Goal: Navigation & Orientation: Find specific page/section

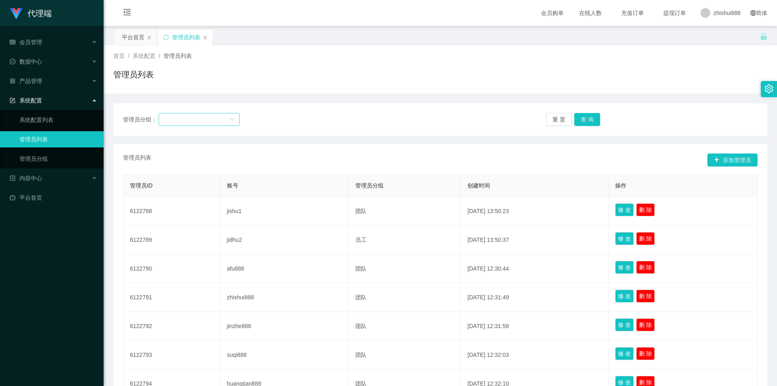
click at [225, 121] on div at bounding box center [197, 119] width 66 height 12
click at [185, 164] on li "止水组" at bounding box center [199, 161] width 81 height 13
click at [585, 121] on button "查 询" at bounding box center [587, 119] width 26 height 13
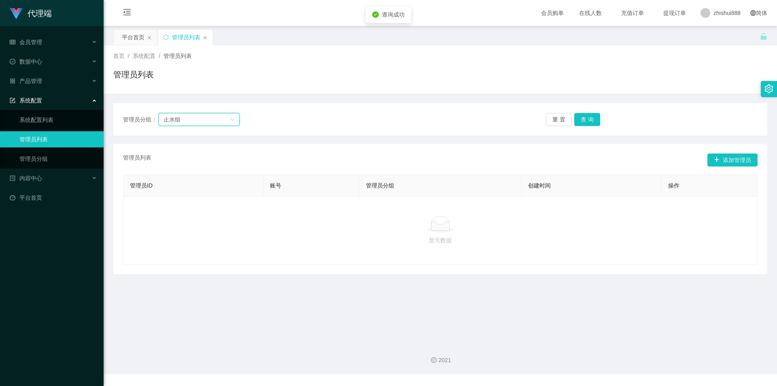
click at [209, 125] on div "止水组" at bounding box center [197, 119] width 66 height 12
click at [185, 164] on li "止水组" at bounding box center [199, 161] width 81 height 13
click at [582, 121] on button "查 询" at bounding box center [587, 119] width 26 height 13
click at [582, 121] on div "重 置 查 询" at bounding box center [599, 119] width 106 height 13
click at [582, 121] on button "查 询" at bounding box center [587, 119] width 26 height 13
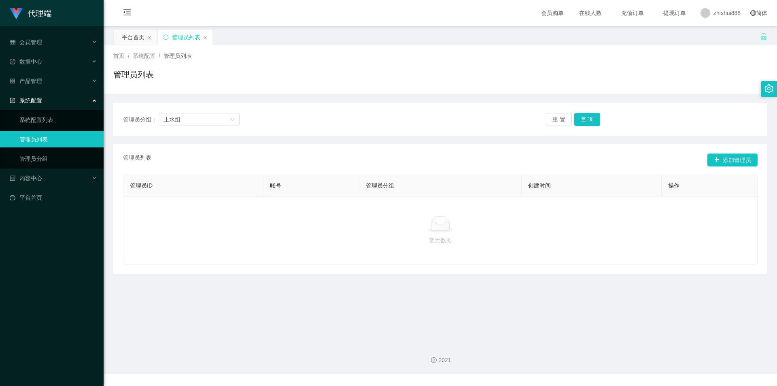
drag, startPoint x: 438, startPoint y: 201, endPoint x: 453, endPoint y: 197, distance: 14.9
click at [438, 201] on div "暂无数据" at bounding box center [440, 230] width 635 height 68
click at [587, 119] on button "查 询" at bounding box center [587, 119] width 26 height 13
click at [587, 119] on div "重 置 查 询" at bounding box center [599, 119] width 106 height 13
click at [733, 161] on button "添加管理员" at bounding box center [733, 159] width 50 height 13
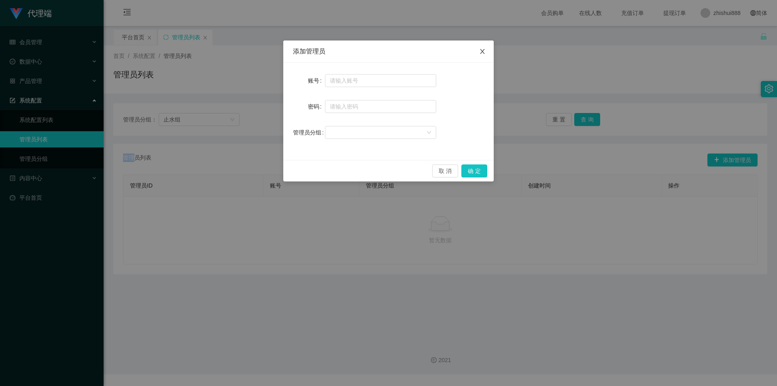
click at [483, 50] on icon "图标: close" at bounding box center [482, 51] width 6 height 6
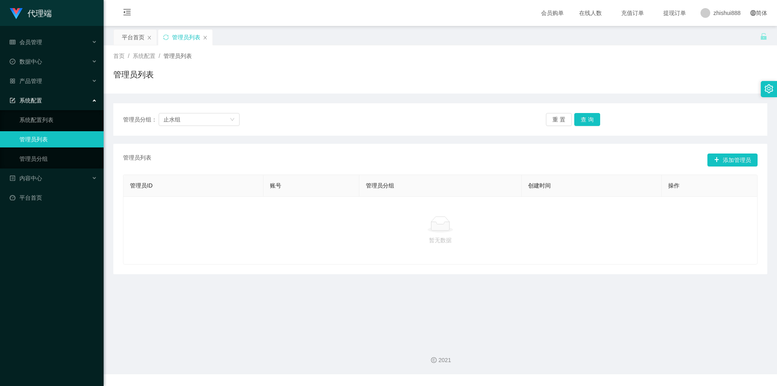
click at [482, 66] on div "首页 / 系统配置 / 管理员列表 / 管理员列表" at bounding box center [440, 69] width 654 height 35
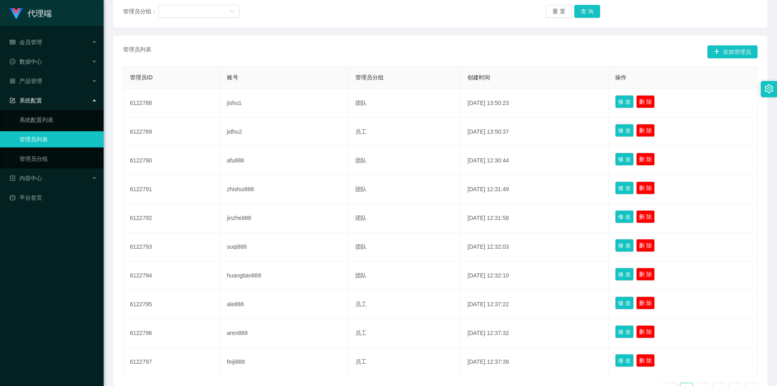
scroll to position [50, 0]
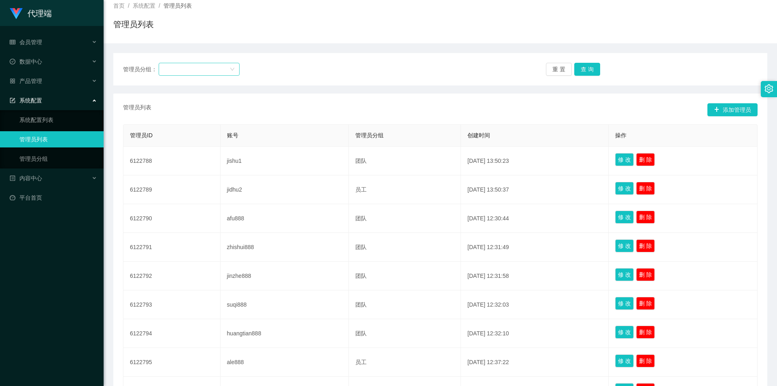
click at [222, 72] on div at bounding box center [197, 69] width 66 height 12
click at [179, 114] on li "止水组" at bounding box center [199, 111] width 81 height 13
click at [588, 69] on button "查 询" at bounding box center [587, 69] width 26 height 13
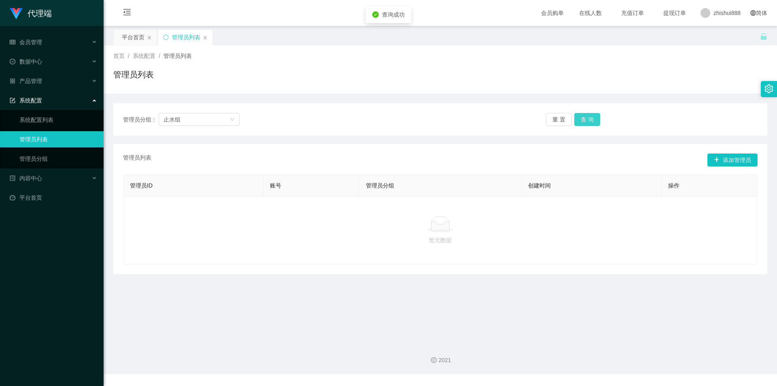
scroll to position [0, 0]
click at [231, 121] on icon "图标: down" at bounding box center [232, 119] width 5 height 5
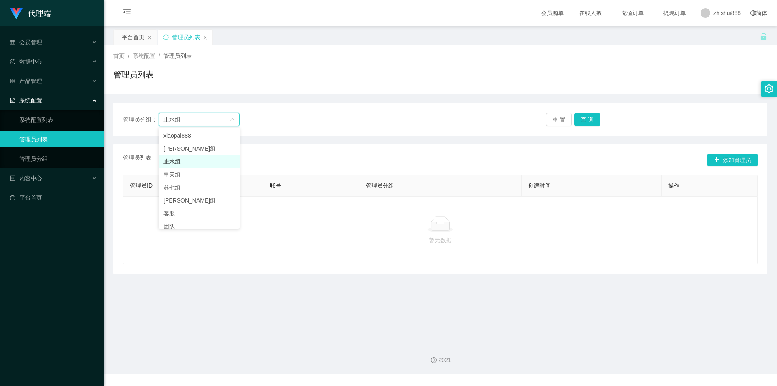
click at [194, 159] on li "止水组" at bounding box center [199, 161] width 81 height 13
click at [52, 161] on link "管理员分组" at bounding box center [58, 159] width 78 height 16
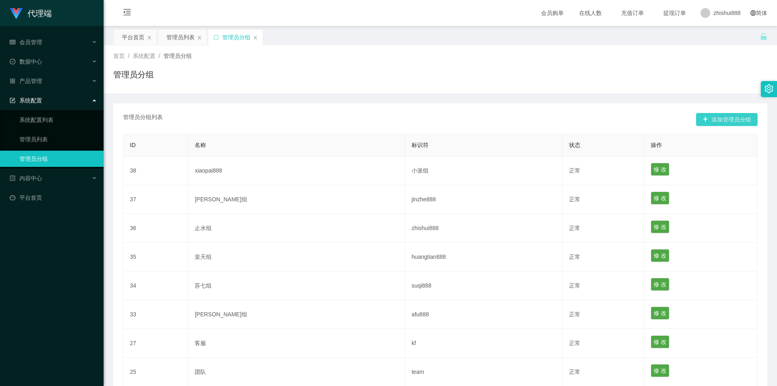
click at [711, 117] on button "添加管理员分组" at bounding box center [727, 119] width 62 height 13
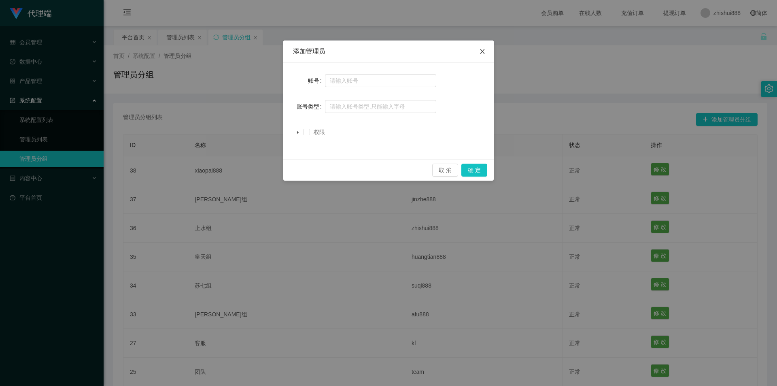
click at [484, 54] on icon "图标: close" at bounding box center [482, 51] width 6 height 6
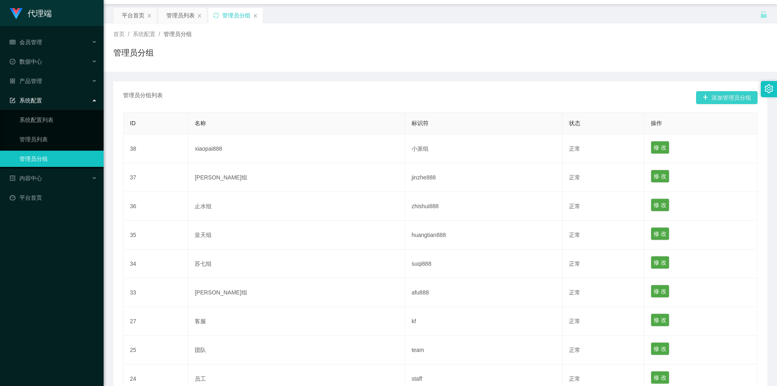
scroll to position [21, 0]
click at [257, 18] on icon "图标: close" at bounding box center [255, 16] width 5 height 5
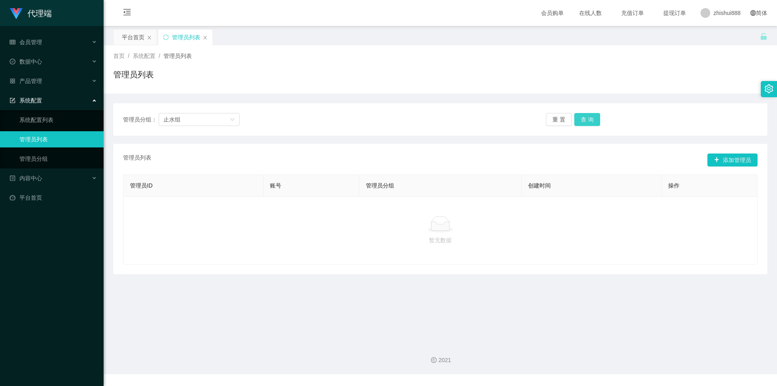
click at [591, 124] on button "查 询" at bounding box center [587, 119] width 26 height 13
click at [211, 123] on div "止水组" at bounding box center [197, 119] width 66 height 12
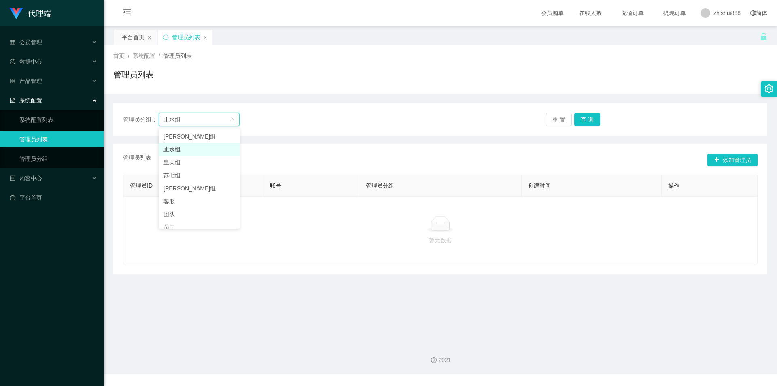
scroll to position [19, 0]
click at [185, 204] on li "团队" at bounding box center [199, 207] width 81 height 13
click at [589, 124] on button "查 询" at bounding box center [587, 119] width 26 height 13
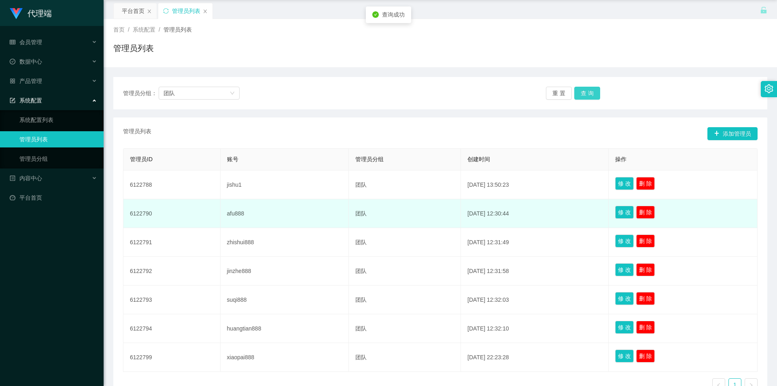
scroll to position [40, 0]
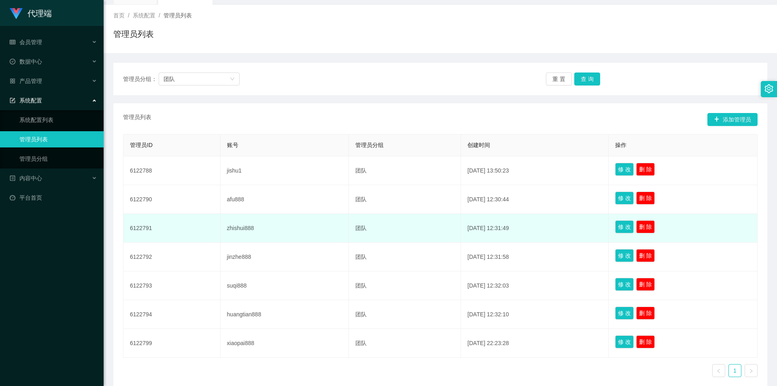
click at [149, 230] on td "6122791" at bounding box center [171, 228] width 97 height 29
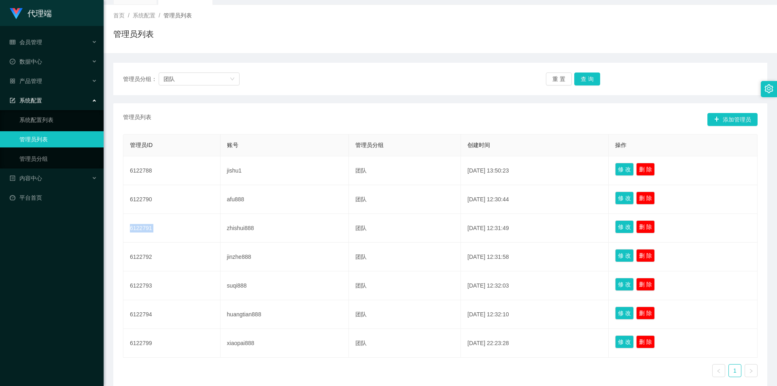
copy td "6122791"
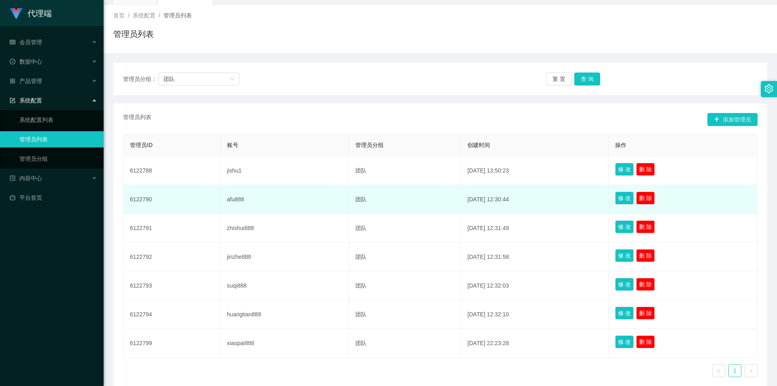
click at [471, 209] on td "[DATE] 12:30:44" at bounding box center [535, 199] width 148 height 29
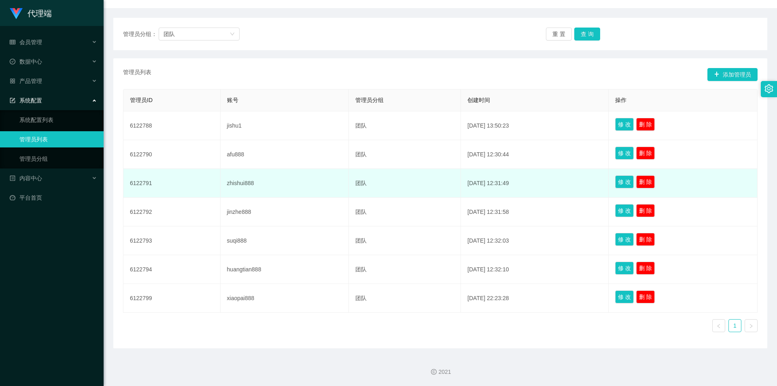
scroll to position [45, 0]
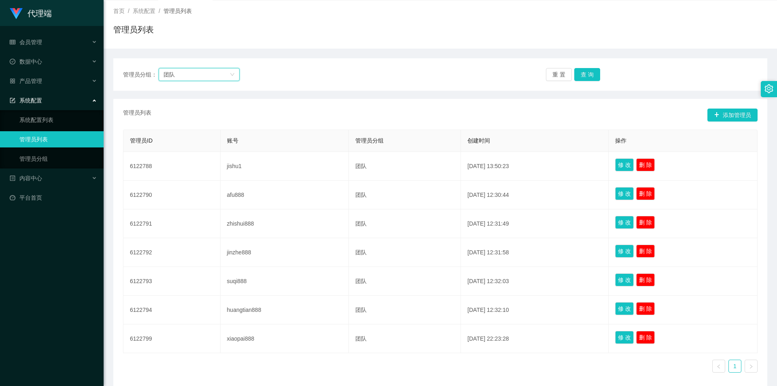
click at [189, 74] on div "团队" at bounding box center [197, 74] width 66 height 12
click at [185, 103] on li "止水组" at bounding box center [199, 102] width 81 height 13
click at [586, 76] on button "查 询" at bounding box center [587, 74] width 26 height 13
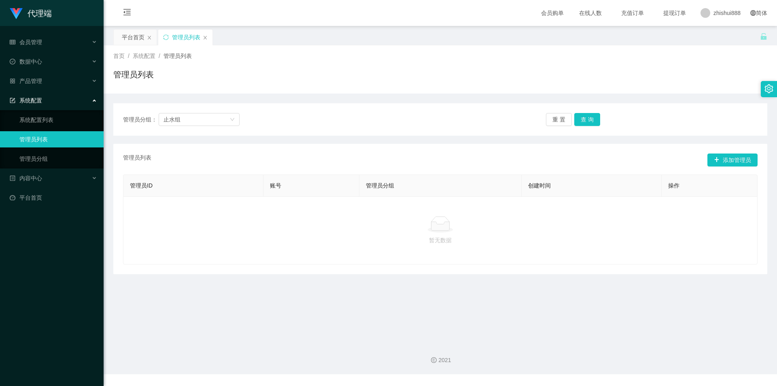
drag, startPoint x: 420, startPoint y: 269, endPoint x: 425, endPoint y: 264, distance: 7.7
click at [420, 269] on div "管理员列表 添加管理员 管理员ID 账号 管理员分组 创建时间 操作 暂无数据" at bounding box center [440, 209] width 654 height 130
click at [593, 121] on button "查 询" at bounding box center [587, 119] width 26 height 13
click at [593, 121] on div "重 置 查 询" at bounding box center [599, 119] width 106 height 13
click at [205, 35] on icon "图标: close" at bounding box center [205, 37] width 5 height 5
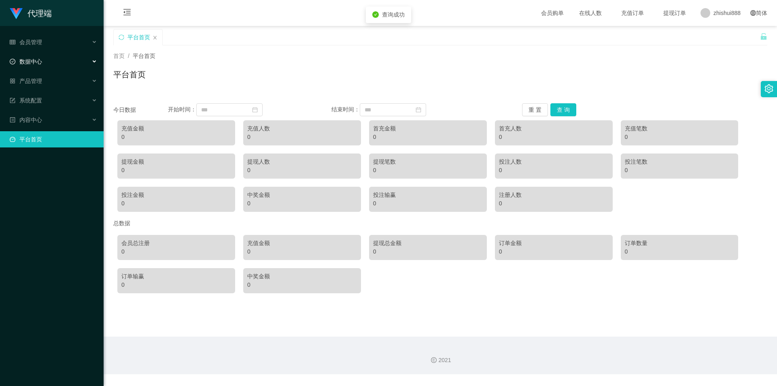
click at [60, 56] on div "数据中心" at bounding box center [52, 61] width 104 height 16
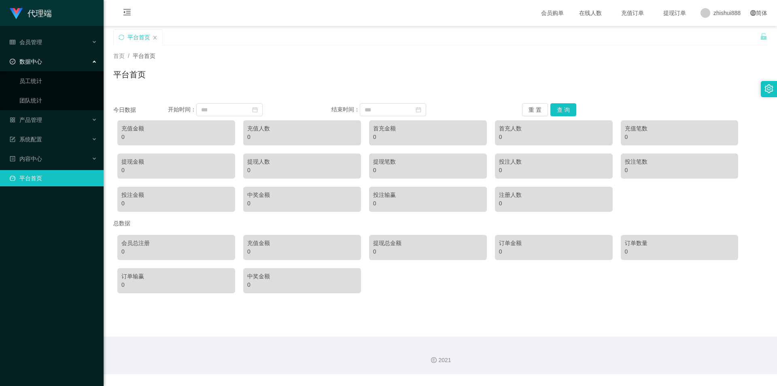
click at [59, 56] on div "数据中心" at bounding box center [52, 61] width 104 height 16
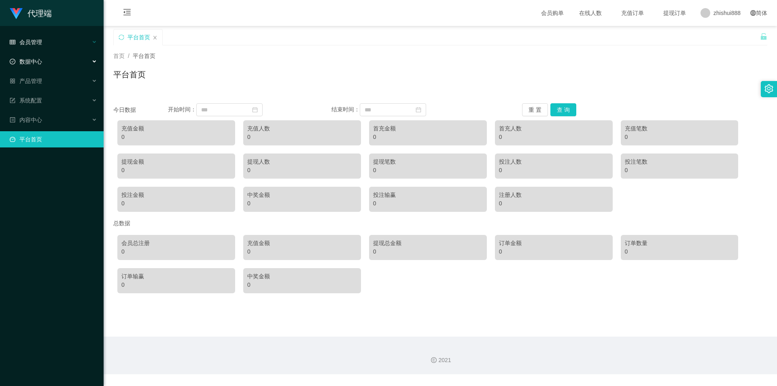
click at [62, 44] on div "会员管理" at bounding box center [52, 42] width 104 height 16
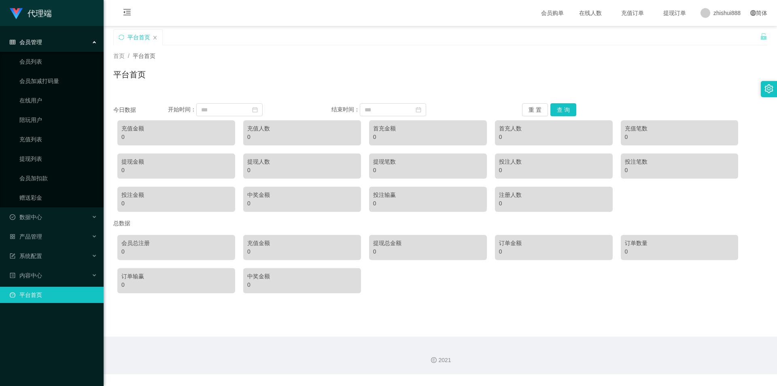
click at [62, 44] on div "会员管理" at bounding box center [52, 42] width 104 height 16
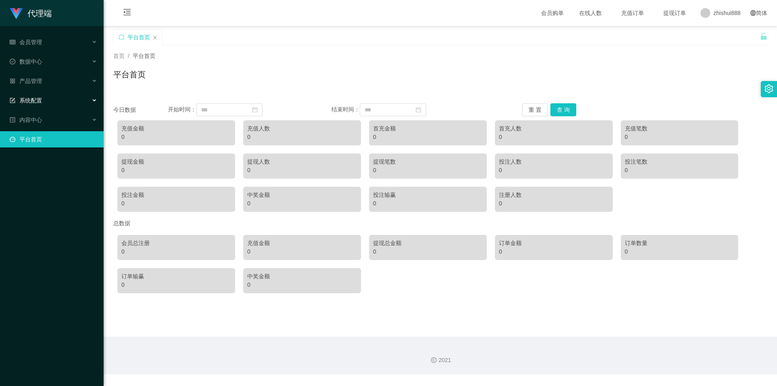
click at [63, 97] on div "系统配置" at bounding box center [52, 100] width 104 height 16
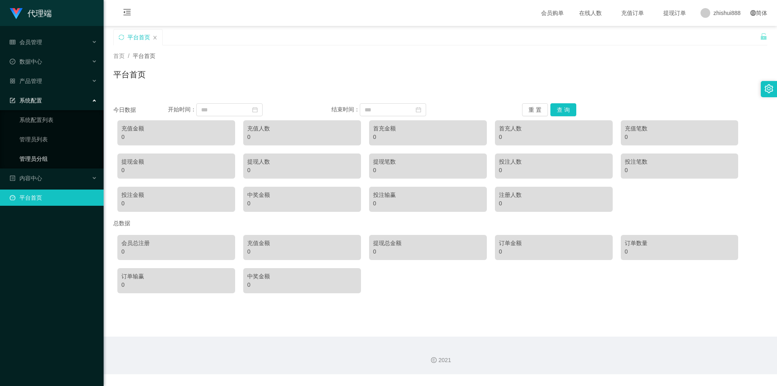
click at [43, 159] on link "管理员分组" at bounding box center [58, 159] width 78 height 16
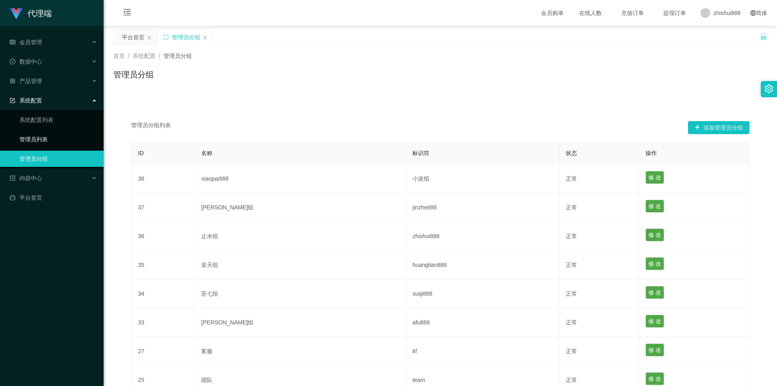
click at [44, 140] on link "管理员列表" at bounding box center [58, 139] width 78 height 16
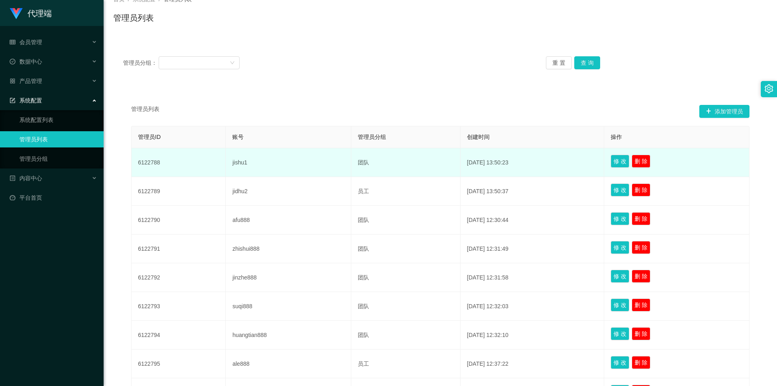
scroll to position [180, 0]
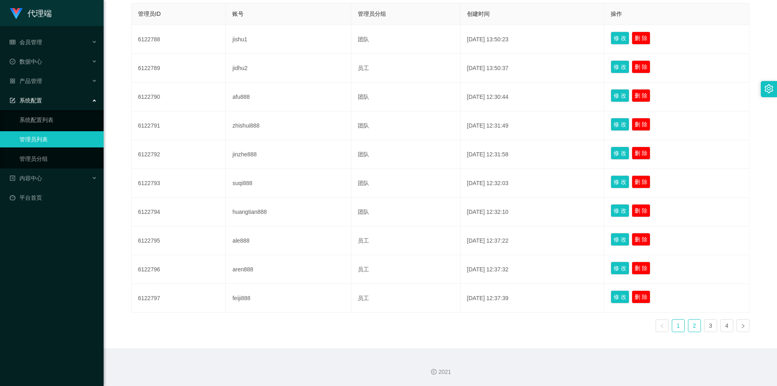
click at [693, 325] on link "2" at bounding box center [695, 325] width 12 height 12
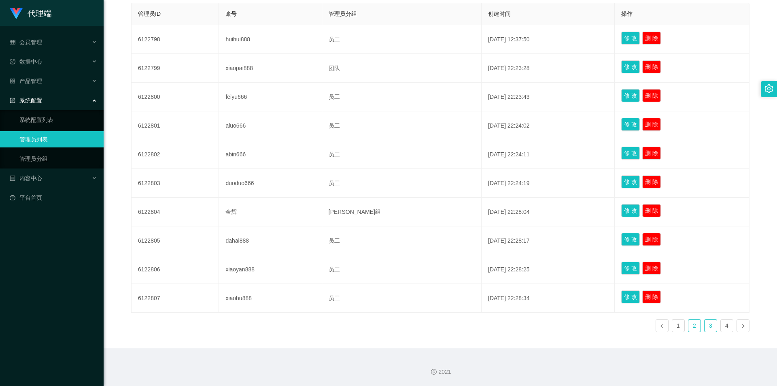
click at [705, 326] on link "3" at bounding box center [711, 325] width 12 height 12
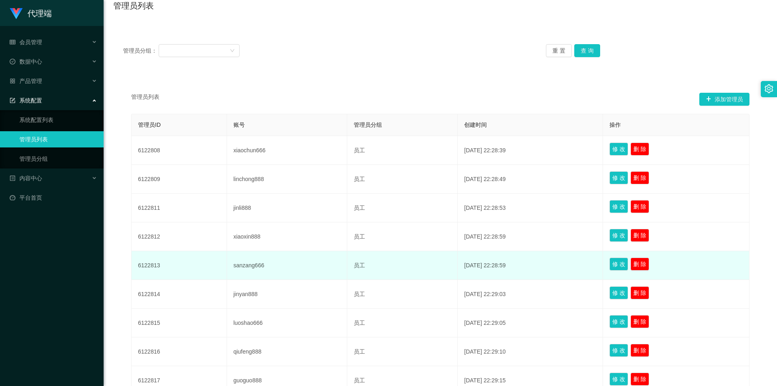
scroll to position [0, 0]
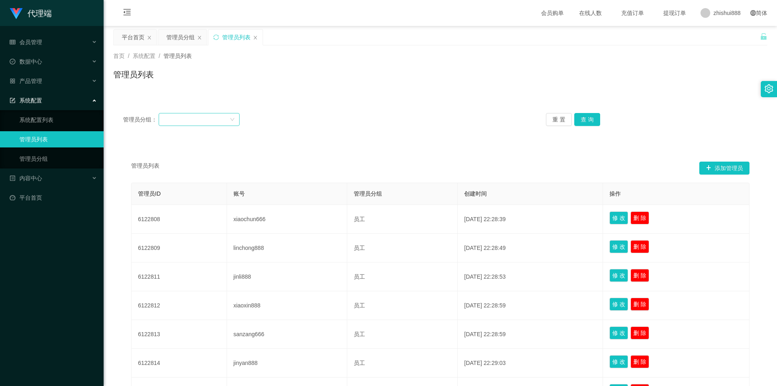
click at [214, 117] on div at bounding box center [197, 119] width 66 height 12
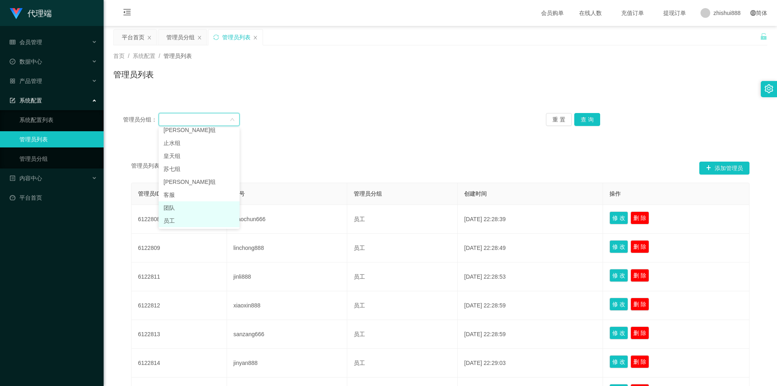
click at [181, 216] on li "员工" at bounding box center [199, 220] width 81 height 13
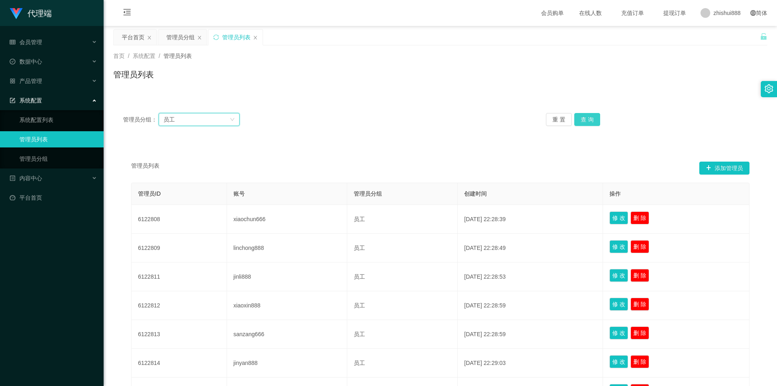
click at [589, 116] on button "查 询" at bounding box center [587, 119] width 26 height 13
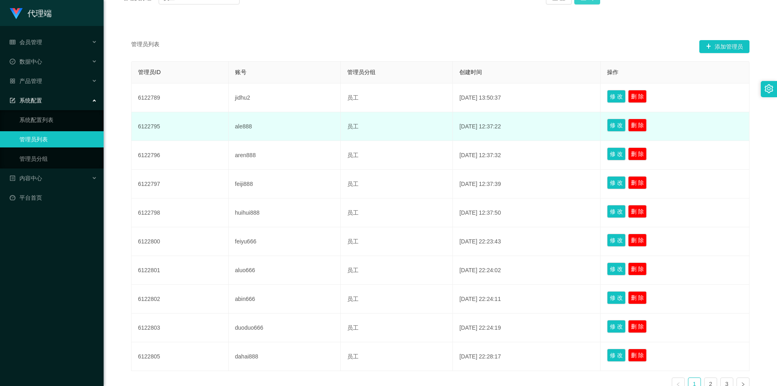
scroll to position [162, 0]
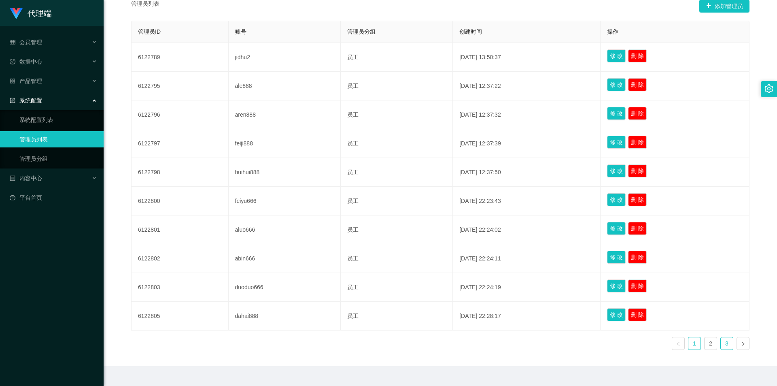
click at [722, 343] on link "3" at bounding box center [727, 343] width 12 height 12
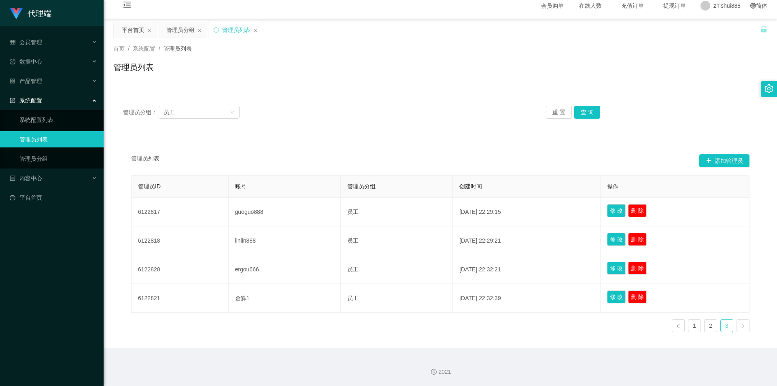
scroll to position [7, 0]
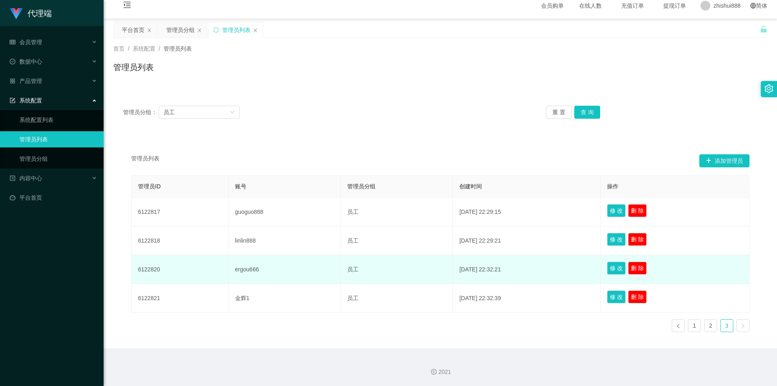
click at [237, 268] on td "ergou666" at bounding box center [285, 269] width 112 height 29
click at [173, 264] on td "6122820" at bounding box center [180, 269] width 97 height 29
click at [164, 269] on td "6122820" at bounding box center [180, 269] width 97 height 29
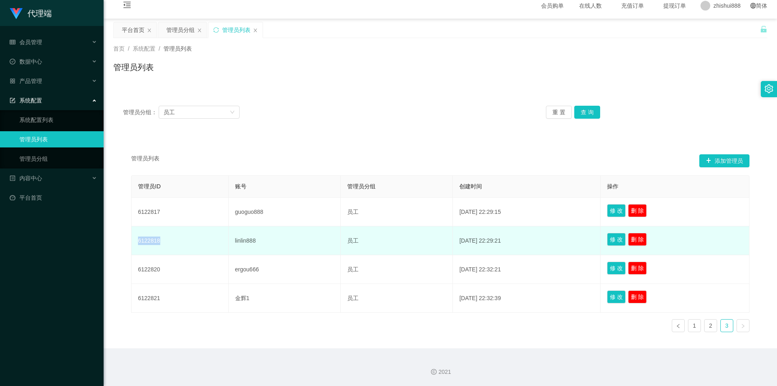
drag, startPoint x: 165, startPoint y: 242, endPoint x: 136, endPoint y: 240, distance: 28.8
click at [136, 240] on td "6122818" at bounding box center [180, 240] width 97 height 29
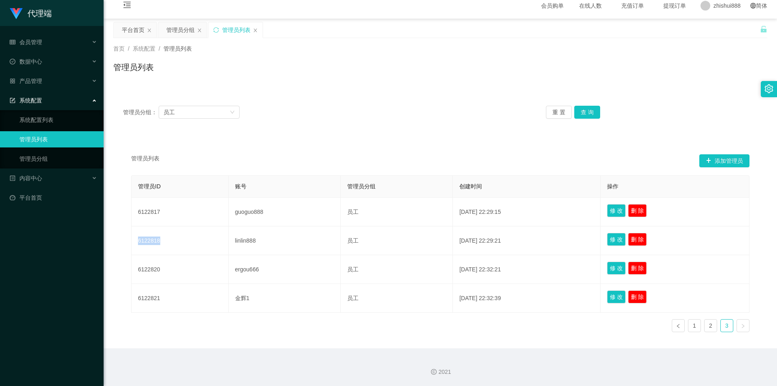
copy td "6122818"
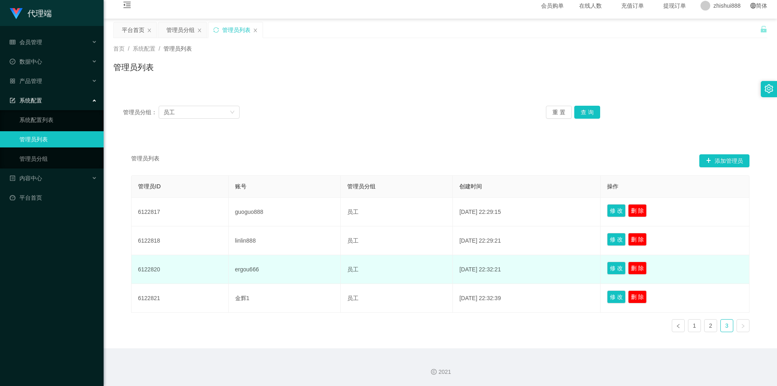
click at [347, 258] on td "员工" at bounding box center [397, 269] width 112 height 29
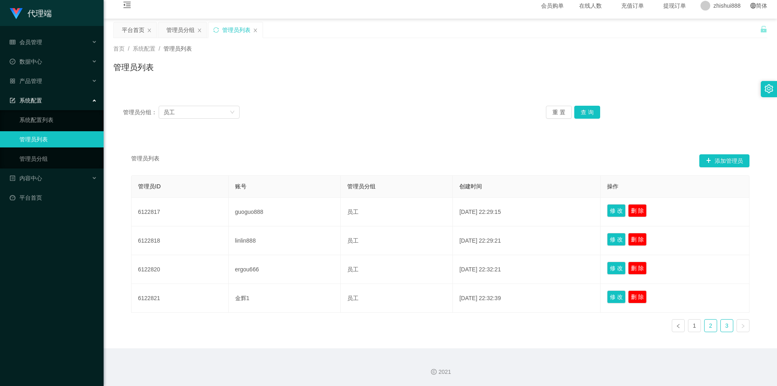
click at [711, 323] on link "2" at bounding box center [711, 325] width 12 height 12
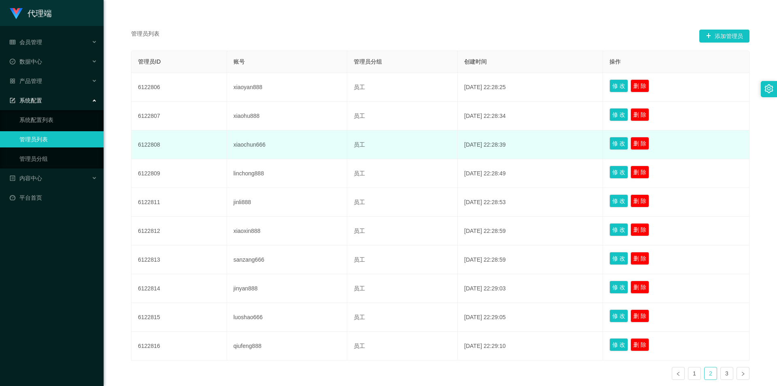
scroll to position [180, 0]
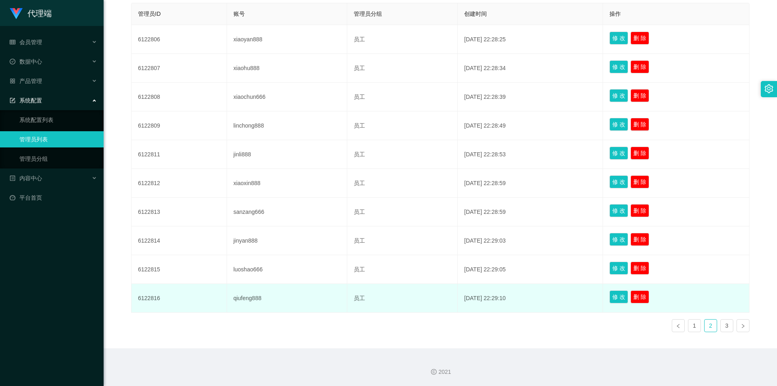
click at [146, 302] on td "6122816" at bounding box center [180, 298] width 96 height 29
click at [151, 299] on td "6122816" at bounding box center [180, 298] width 96 height 29
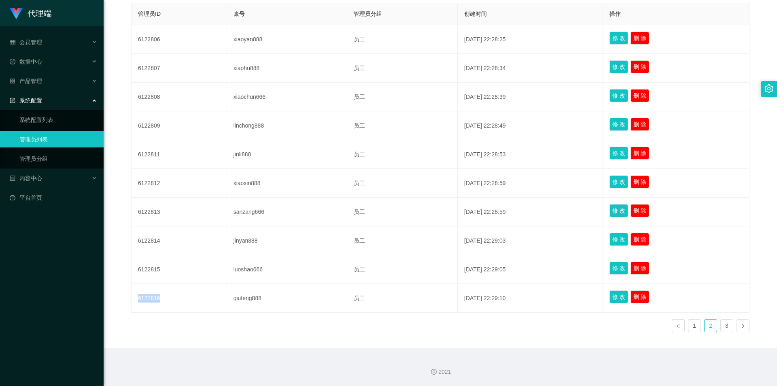
copy td "6122816"
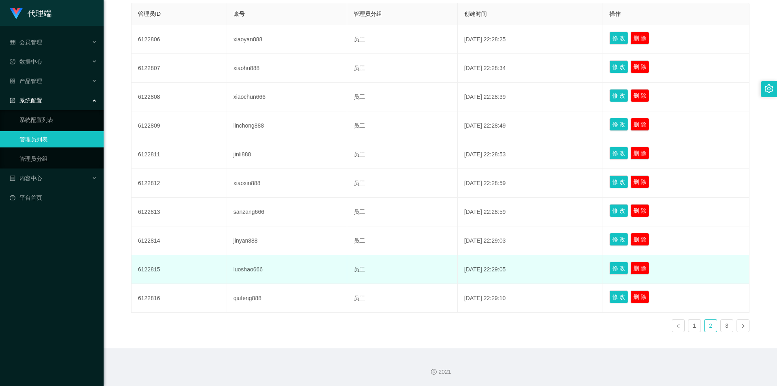
click at [219, 274] on td "6122815" at bounding box center [180, 269] width 96 height 29
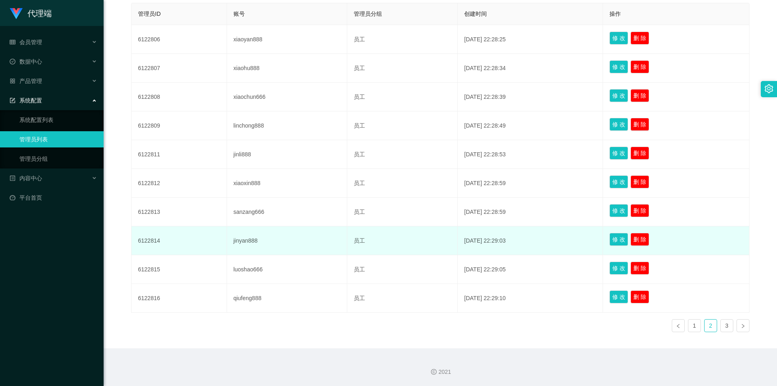
click at [154, 243] on td "6122814" at bounding box center [180, 240] width 96 height 29
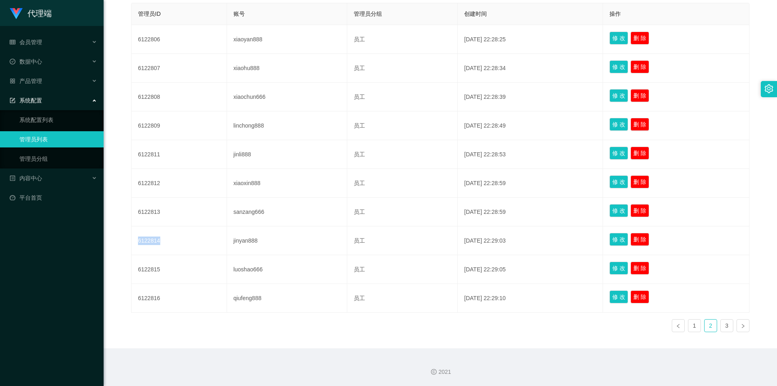
copy td "6122814"
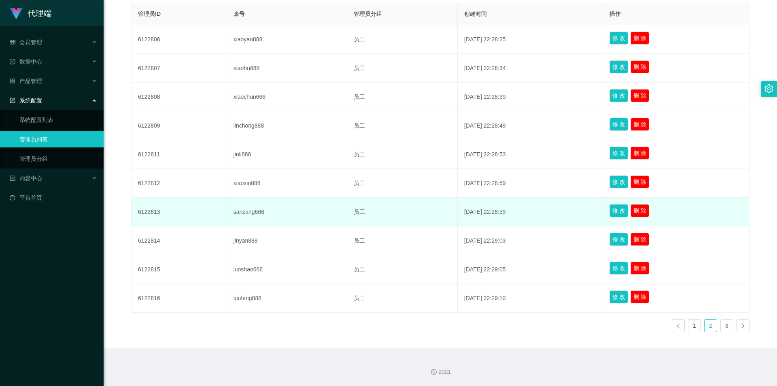
click at [203, 219] on td "6122813" at bounding box center [180, 212] width 96 height 29
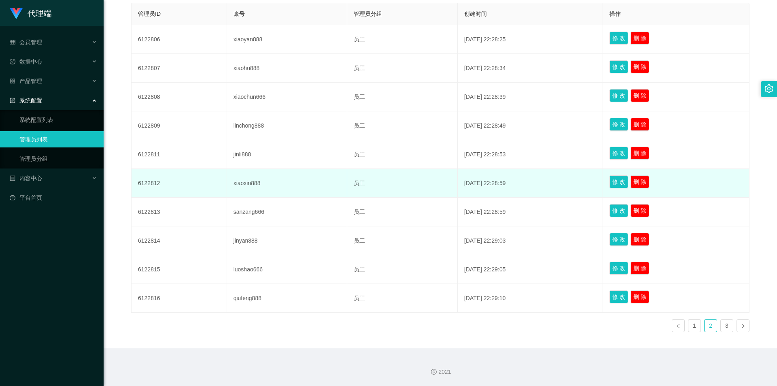
scroll to position [139, 0]
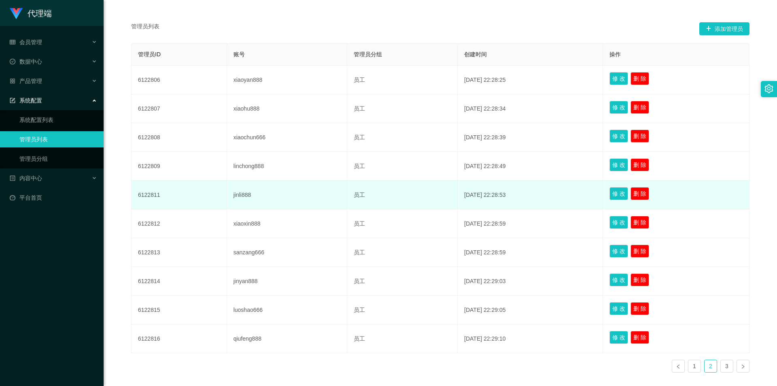
click at [155, 198] on td "6122811" at bounding box center [180, 195] width 96 height 29
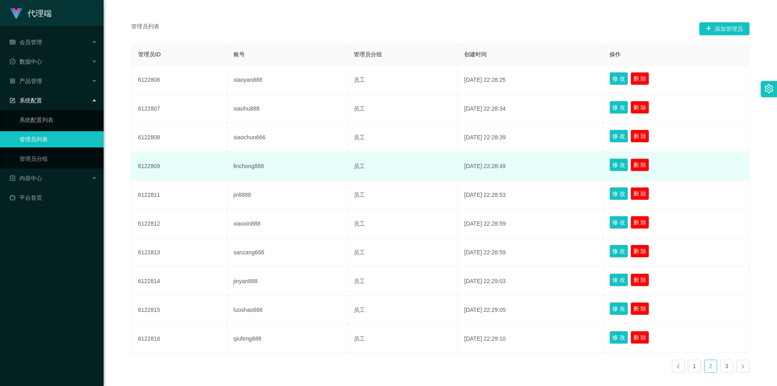
click at [153, 167] on td "6122809" at bounding box center [180, 166] width 96 height 29
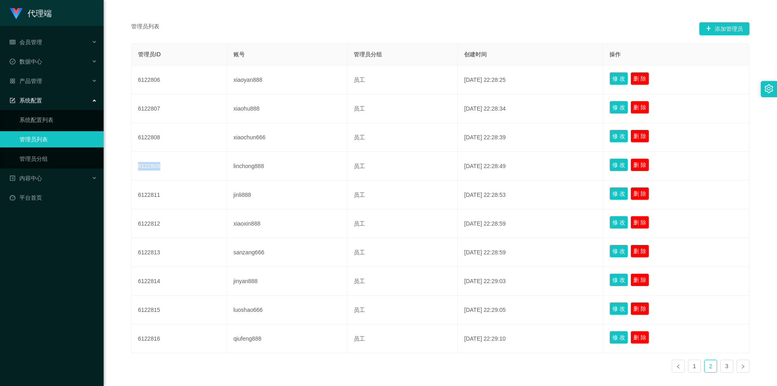
copy td "6122809"
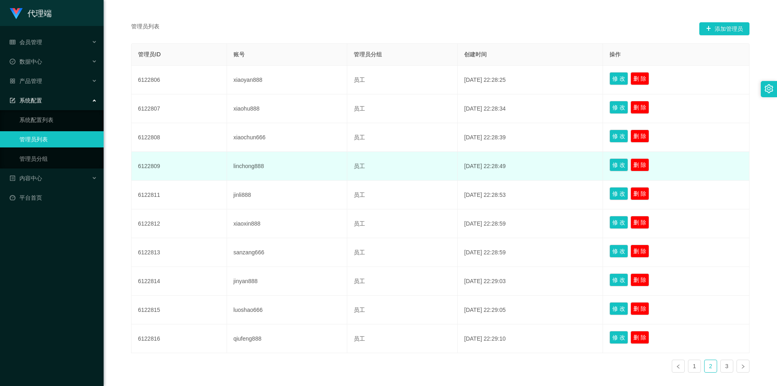
click at [283, 153] on td "linchong888" at bounding box center [287, 166] width 121 height 29
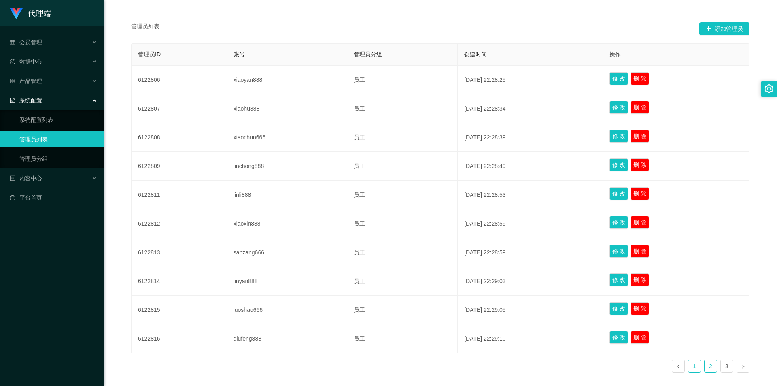
click at [695, 365] on link "1" at bounding box center [695, 366] width 12 height 12
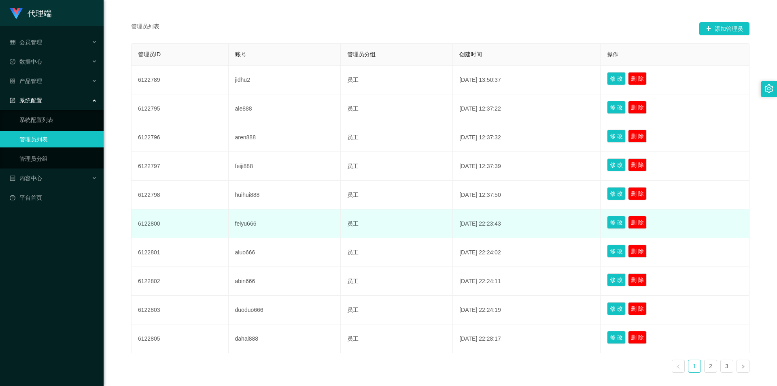
click at [395, 219] on td "员工" at bounding box center [397, 223] width 112 height 29
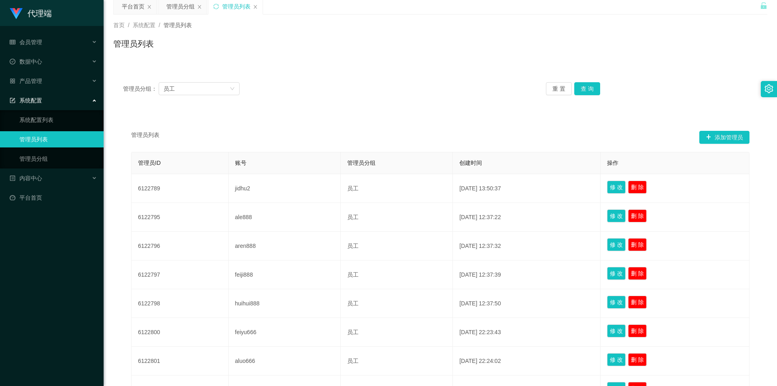
scroll to position [0, 0]
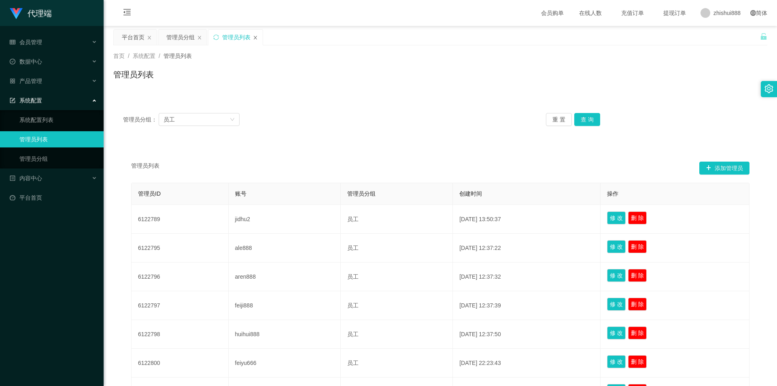
click at [253, 38] on icon "图标: close" at bounding box center [255, 37] width 5 height 5
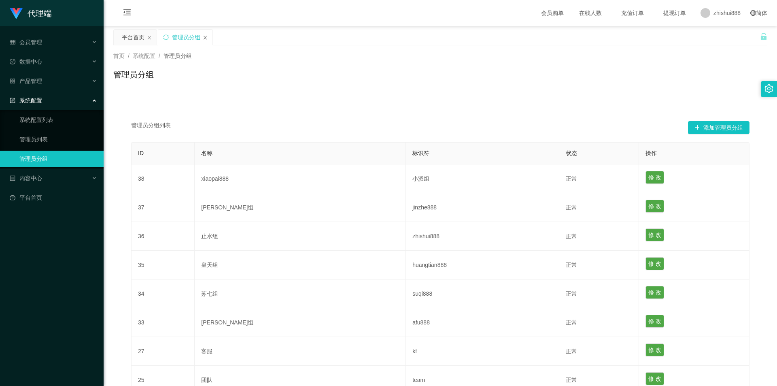
click at [204, 39] on icon "图标: close" at bounding box center [205, 37] width 5 height 5
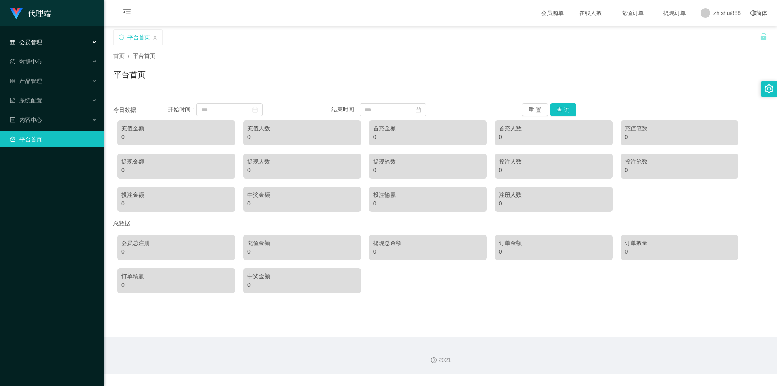
click at [49, 45] on div "会员管理" at bounding box center [52, 42] width 104 height 16
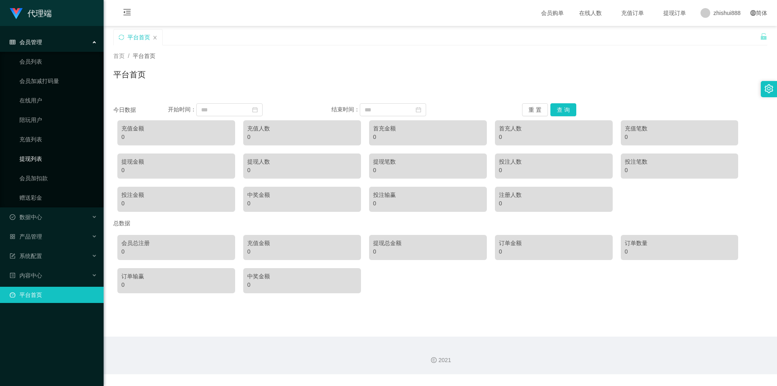
click at [41, 160] on link "提现列表" at bounding box center [58, 159] width 78 height 16
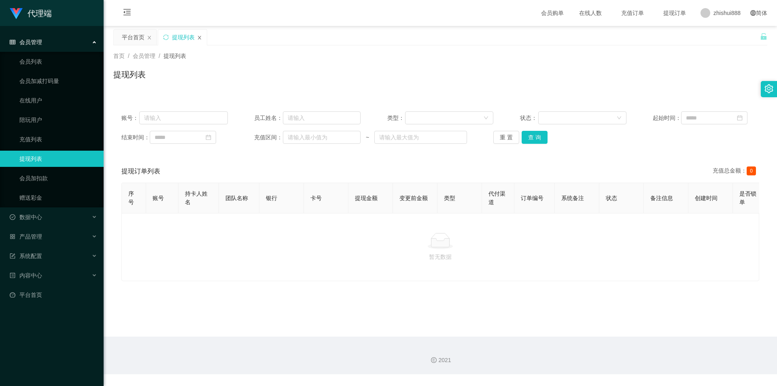
click at [199, 39] on icon "图标: close" at bounding box center [199, 37] width 5 height 5
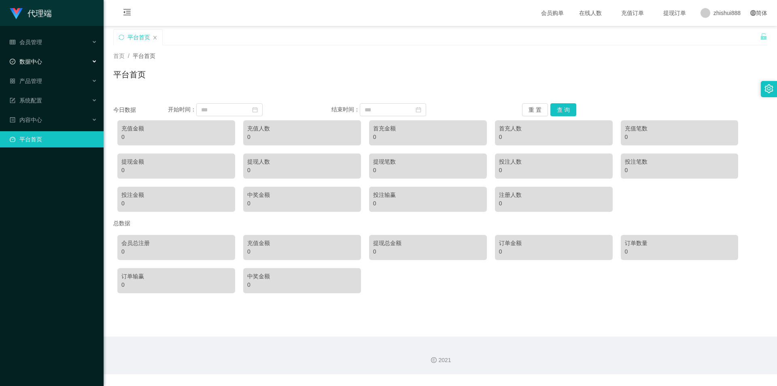
click at [56, 67] on div "数据中心" at bounding box center [52, 61] width 104 height 16
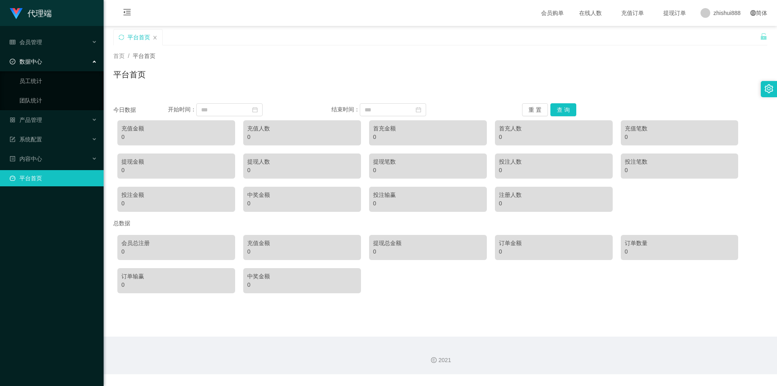
click at [68, 63] on div "数据中心" at bounding box center [52, 61] width 104 height 16
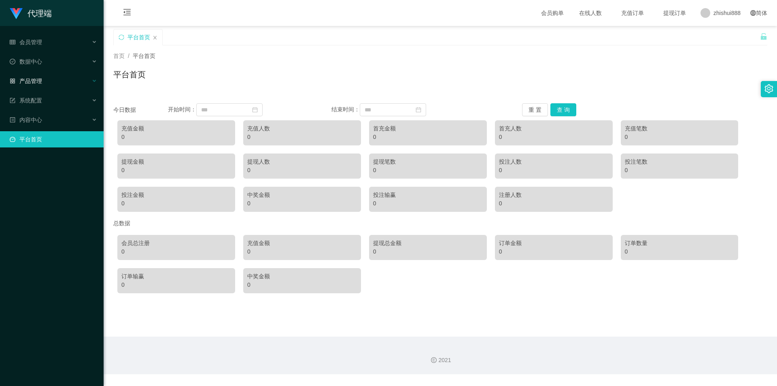
click at [54, 79] on div "产品管理" at bounding box center [52, 81] width 104 height 16
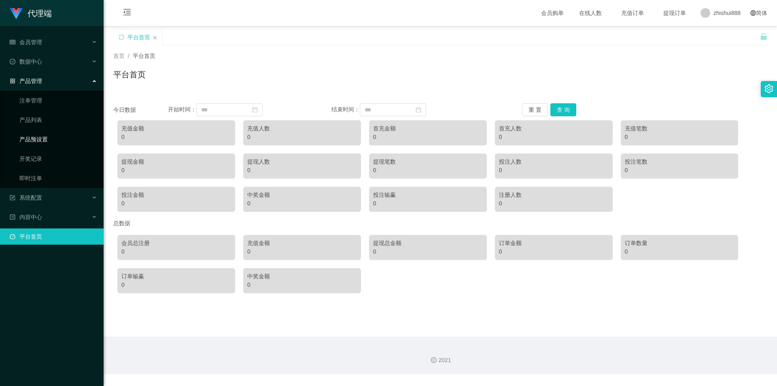
click at [44, 140] on link "产品预设置" at bounding box center [58, 139] width 78 height 16
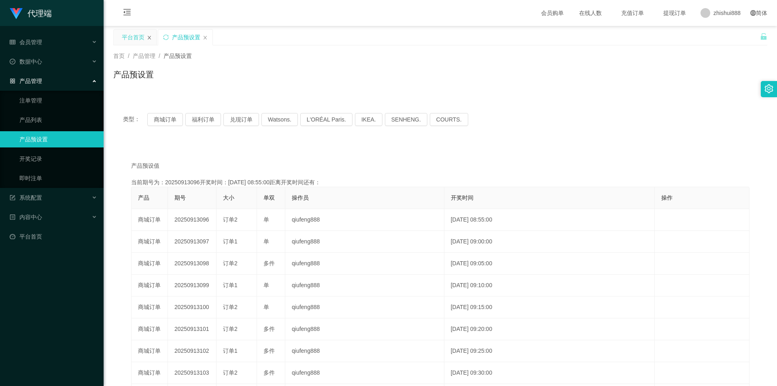
click at [149, 37] on icon "图标: close" at bounding box center [149, 38] width 3 height 4
click at [64, 62] on div "数据中心" at bounding box center [52, 61] width 104 height 16
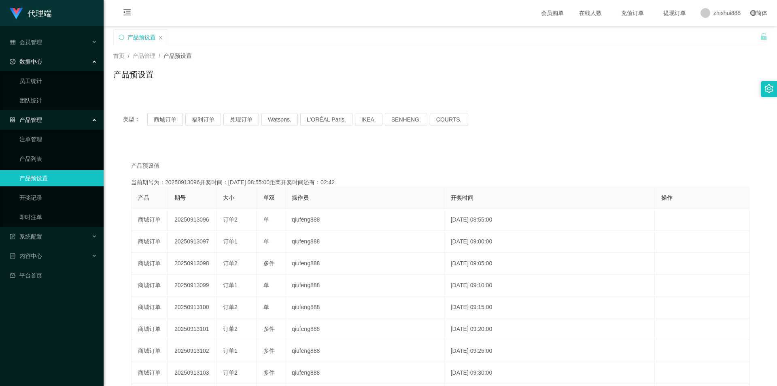
click at [56, 60] on div "数据中心" at bounding box center [52, 61] width 104 height 16
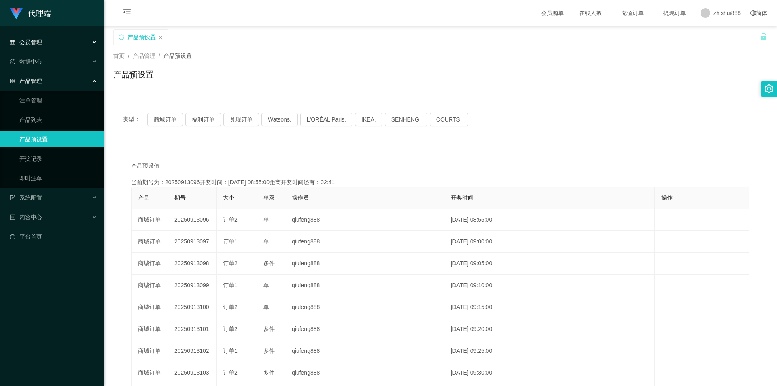
click at [56, 45] on div "会员管理" at bounding box center [52, 42] width 104 height 16
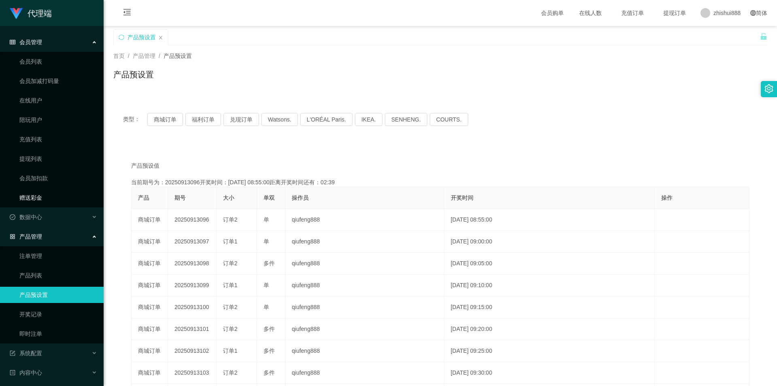
click at [38, 198] on link "赠送彩金" at bounding box center [58, 197] width 78 height 16
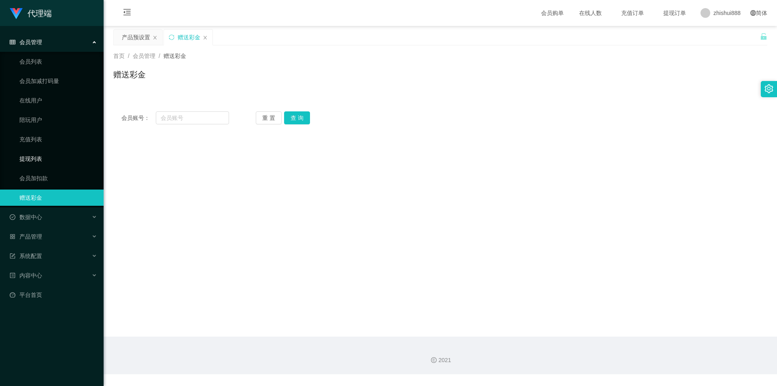
click at [42, 161] on link "提现列表" at bounding box center [58, 159] width 78 height 16
